Goal: Transaction & Acquisition: Book appointment/travel/reservation

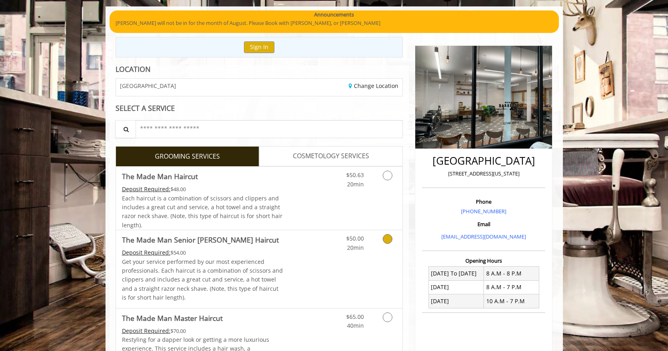
click at [336, 256] on div "$50.00 20min" at bounding box center [367, 268] width 72 height 77
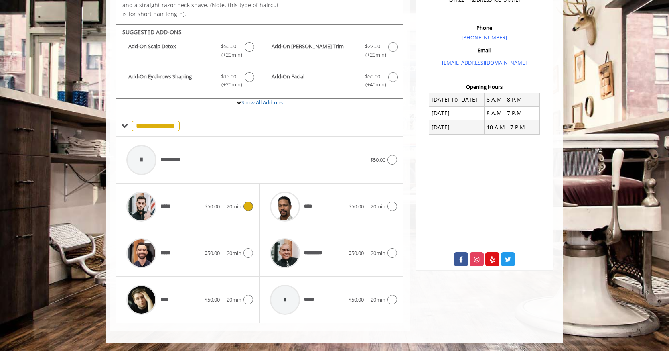
click at [232, 207] on span "20min" at bounding box center [234, 206] width 15 height 7
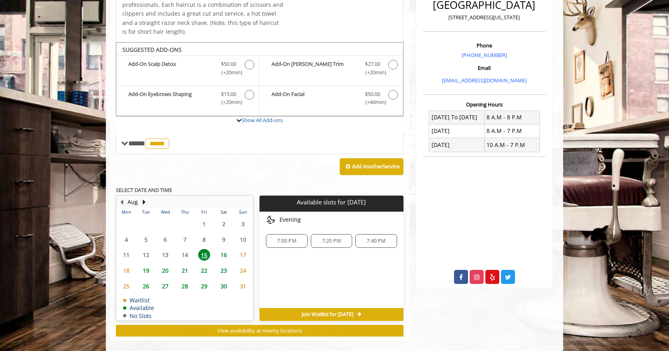
scroll to position [221, 0]
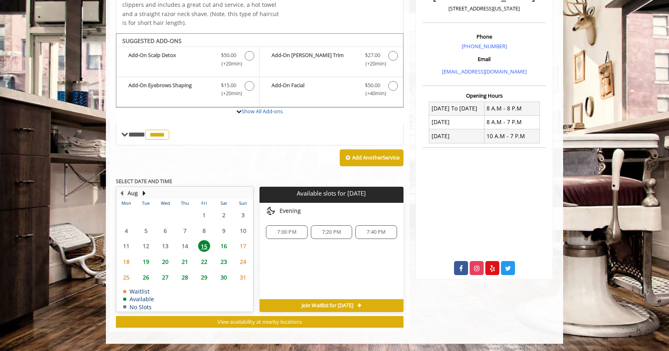
click at [223, 246] on span "16" at bounding box center [224, 246] width 12 height 12
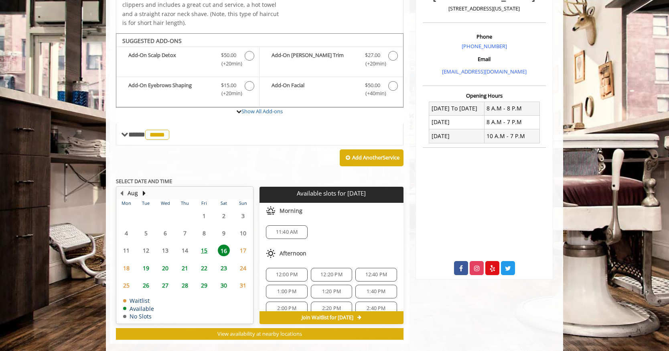
scroll to position [234, 0]
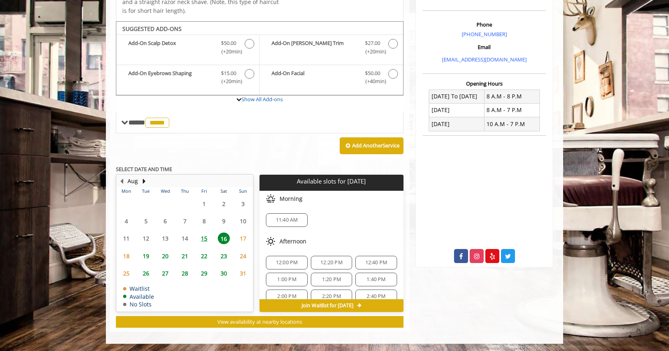
click at [207, 239] on span "15" at bounding box center [204, 238] width 12 height 12
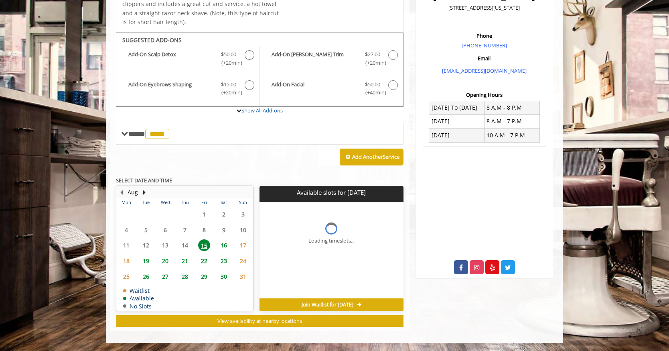
scroll to position [221, 0]
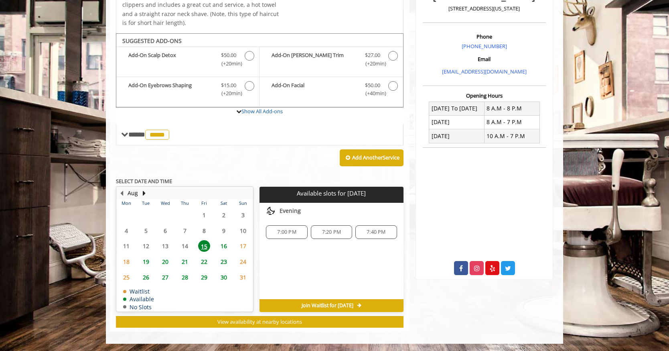
click at [274, 233] on span "7:00 PM" at bounding box center [287, 232] width 34 height 6
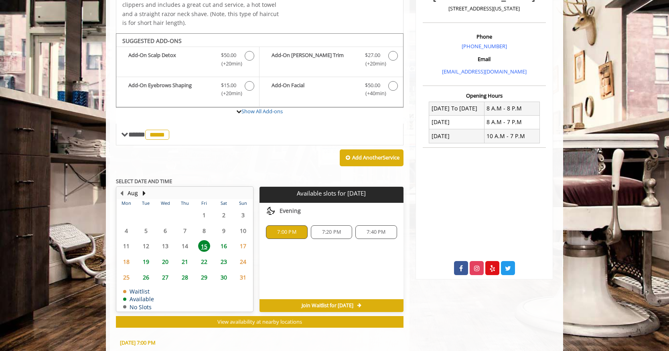
scroll to position [367, 0]
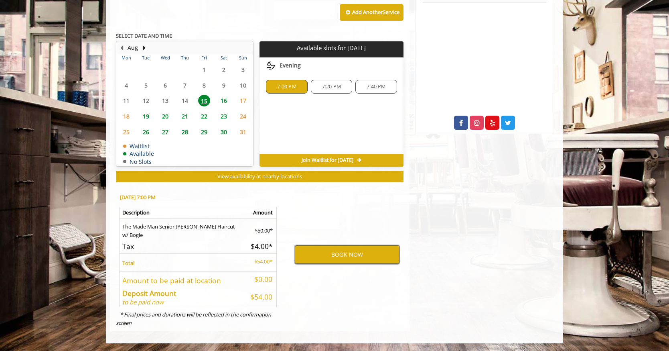
click at [317, 256] on button "BOOK NOW" at bounding box center [347, 254] width 105 height 18
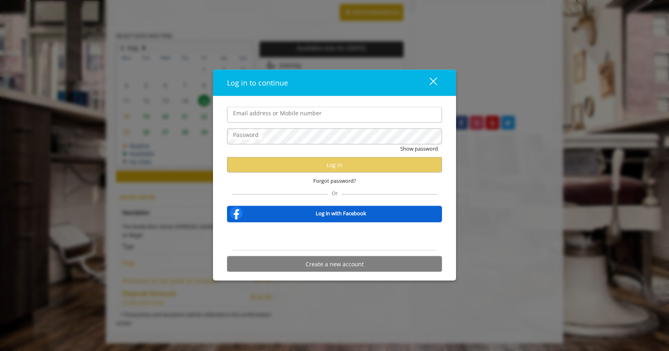
click at [303, 112] on input "Email address or Mobile number" at bounding box center [334, 115] width 215 height 16
type input "**********"
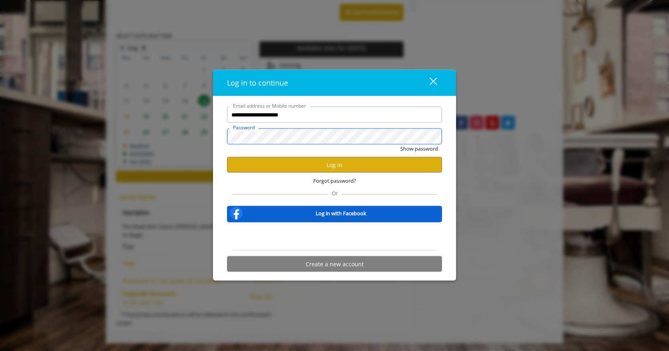
click at [400, 144] on button "Show password" at bounding box center [419, 148] width 38 height 8
click at [280, 167] on button "Log in" at bounding box center [334, 165] width 215 height 16
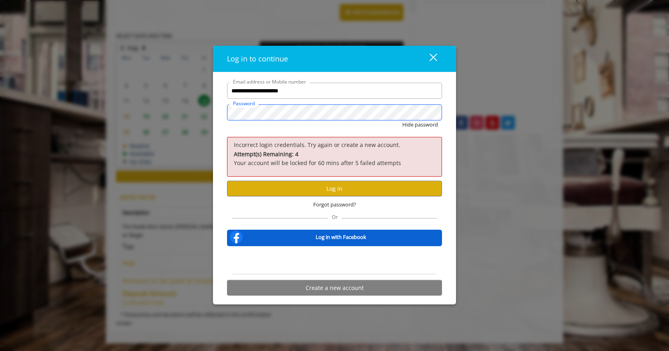
click at [198, 104] on div "**********" at bounding box center [334, 175] width 669 height 351
click at [402, 120] on button "Hide password" at bounding box center [420, 124] width 36 height 8
click at [295, 190] on button "Log in" at bounding box center [334, 189] width 215 height 16
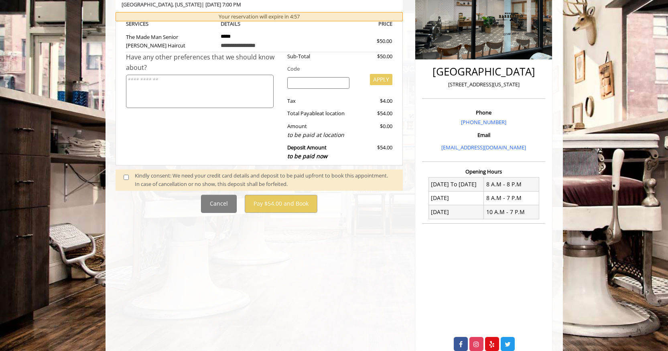
scroll to position [148, 0]
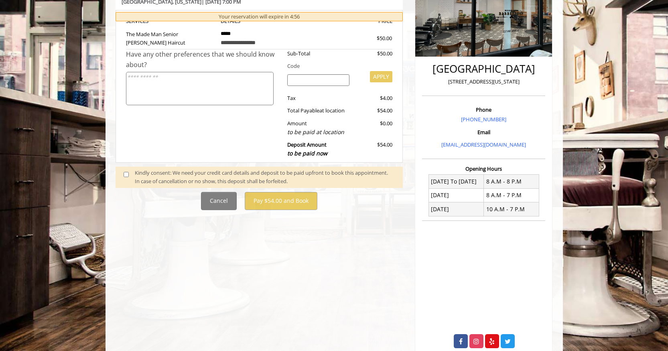
click at [134, 173] on span at bounding box center [130, 177] width 24 height 17
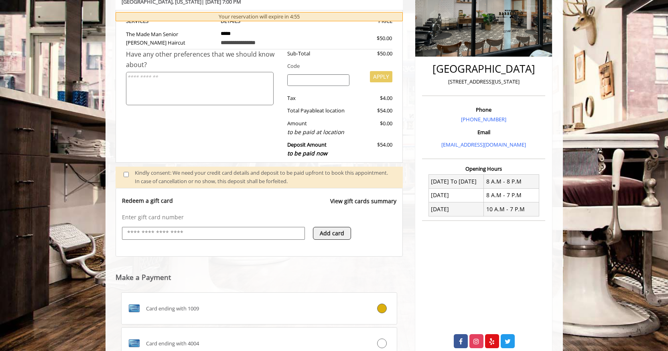
scroll to position [171, 0]
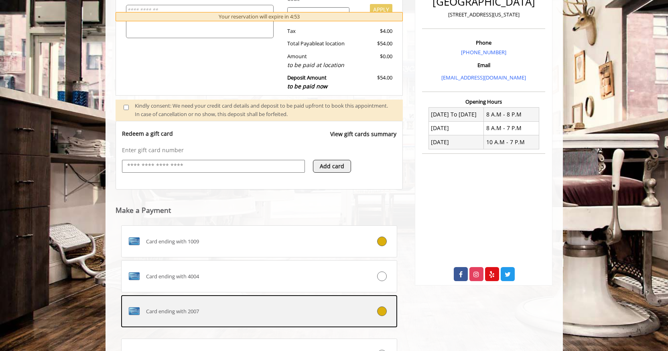
click at [333, 306] on div "Card ending with 2007" at bounding box center [237, 311] width 230 height 13
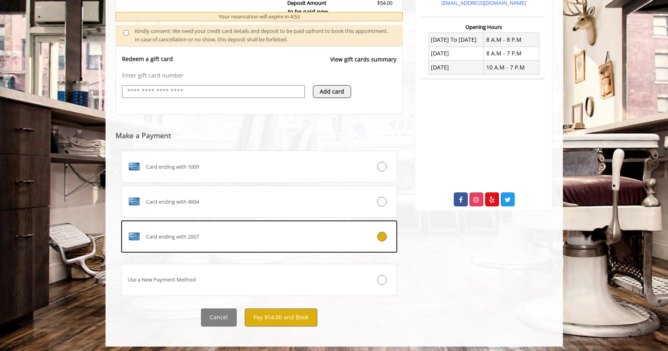
scroll to position [294, 0]
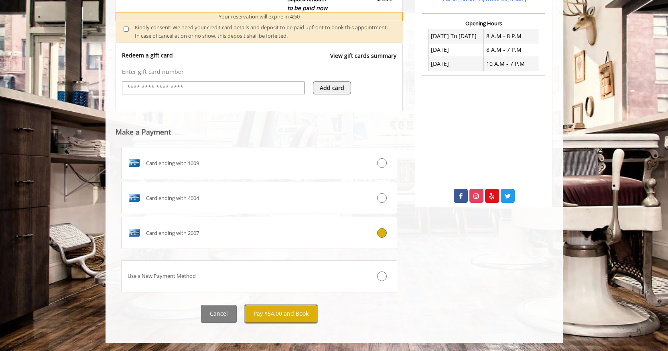
click at [276, 310] on button "Pay $54.00 and Book" at bounding box center [281, 314] width 73 height 18
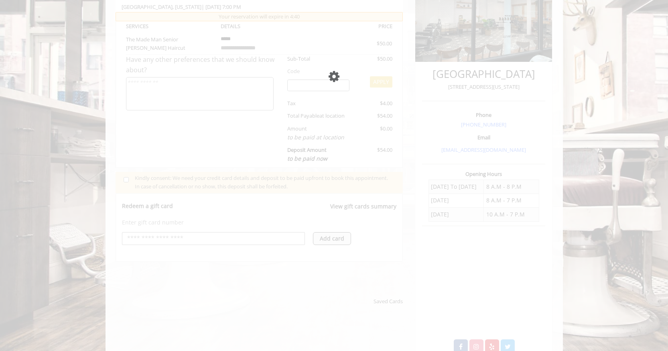
scroll to position [120, 0]
